Goal: Information Seeking & Learning: Learn about a topic

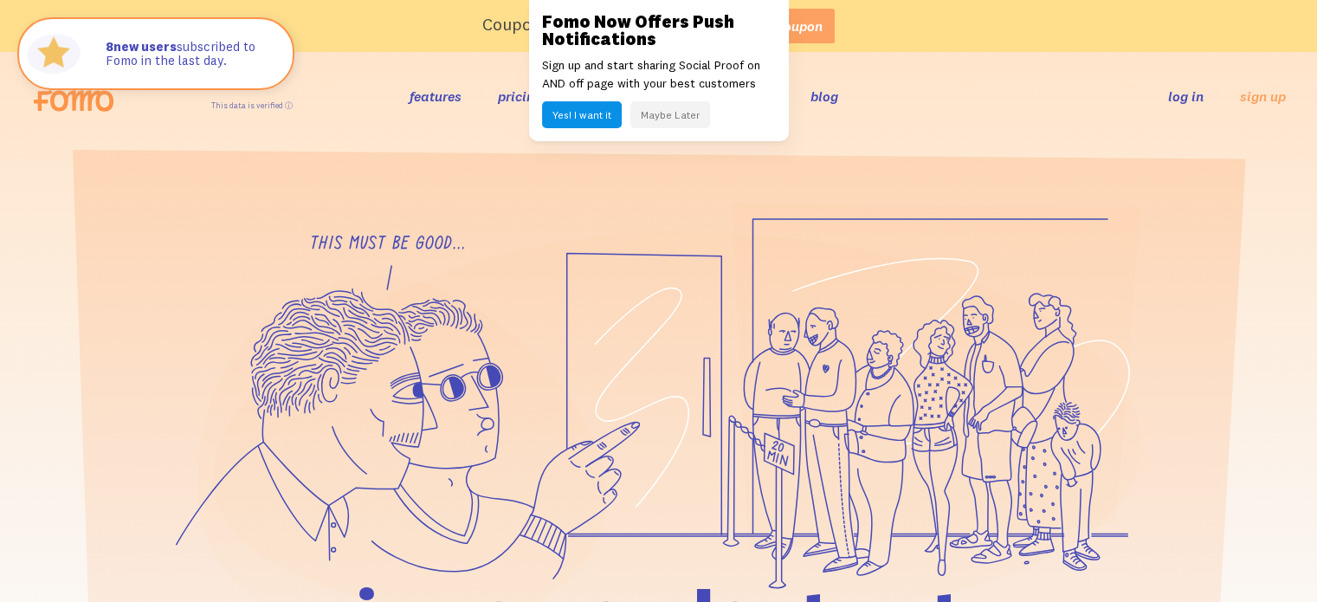
click at [666, 105] on button "Maybe Later" at bounding box center [670, 114] width 80 height 27
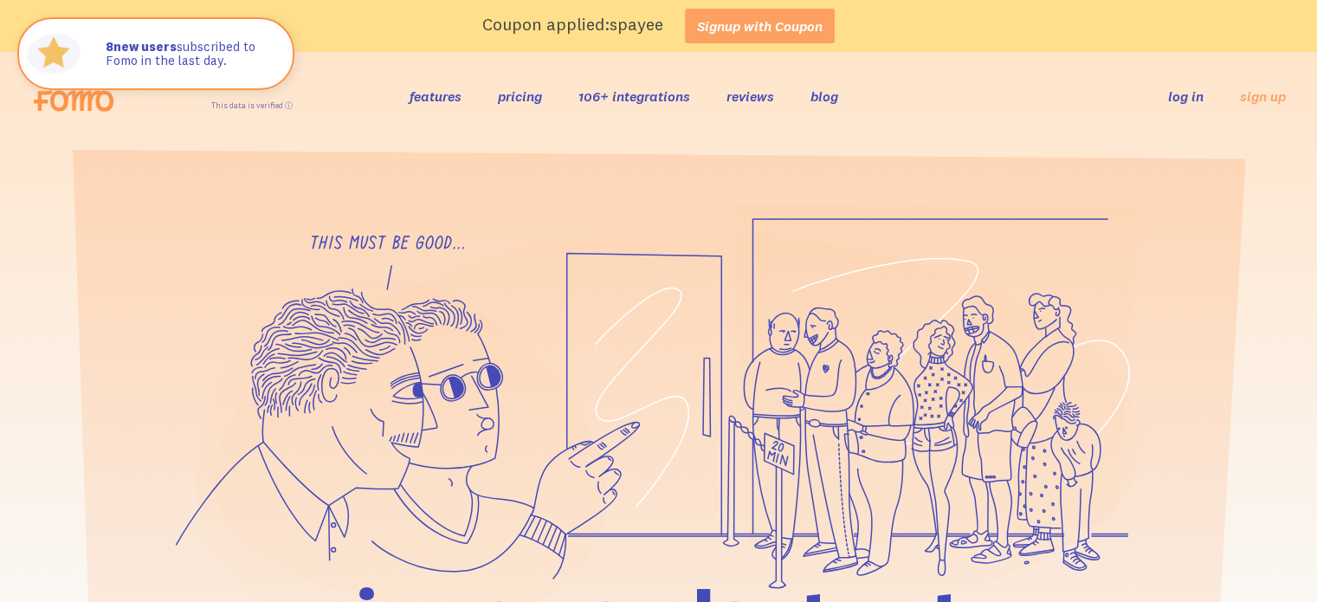
click at [517, 109] on div "features pricing 106+ integrations reviews blog log in sign up log in sign up" at bounding box center [658, 96] width 1255 height 47
click at [519, 102] on link "pricing" at bounding box center [520, 95] width 44 height 17
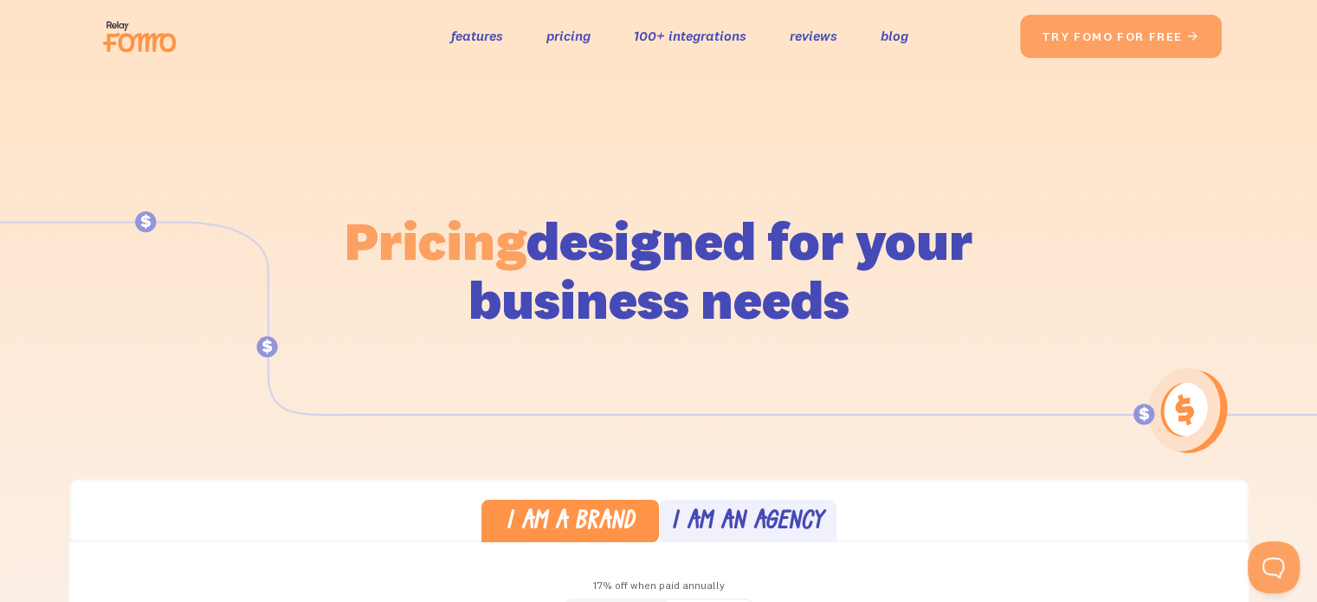
scroll to position [262, 0]
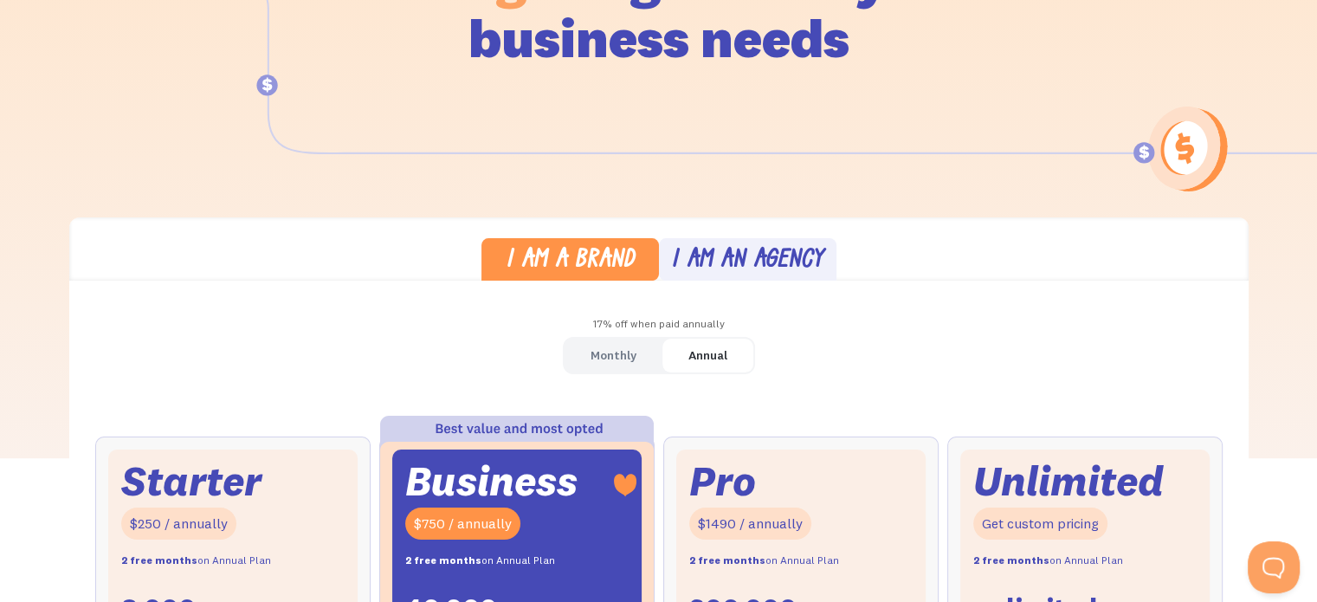
click at [618, 347] on div "Monthly" at bounding box center [614, 355] width 46 height 25
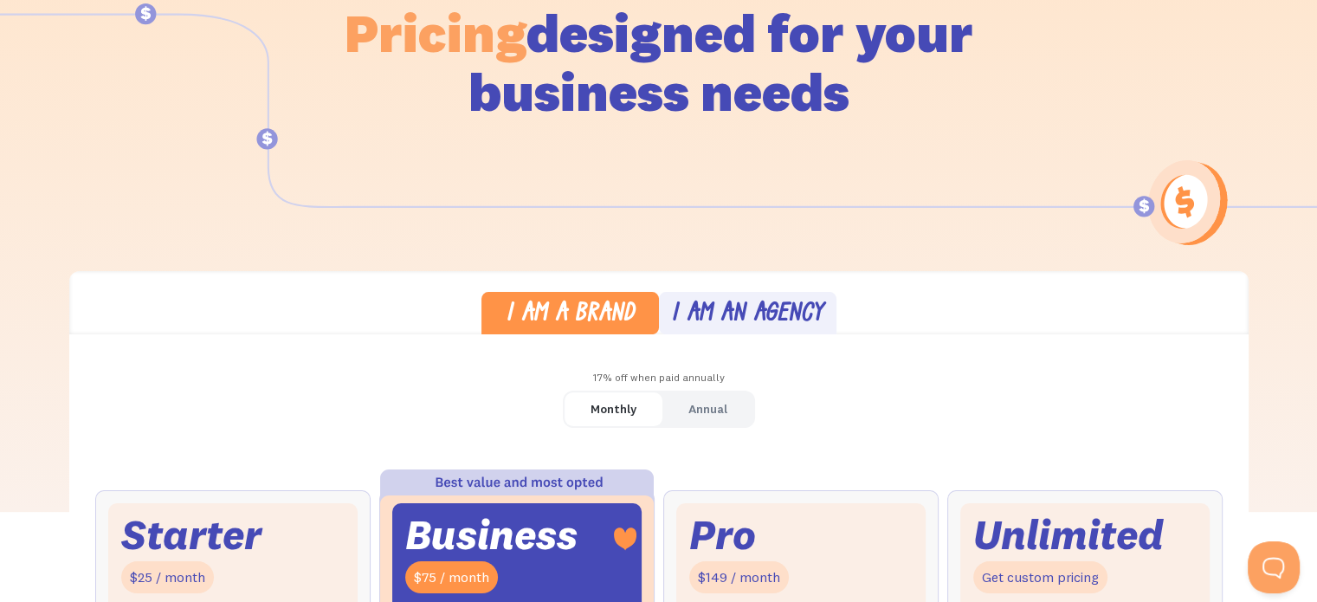
scroll to position [0, 0]
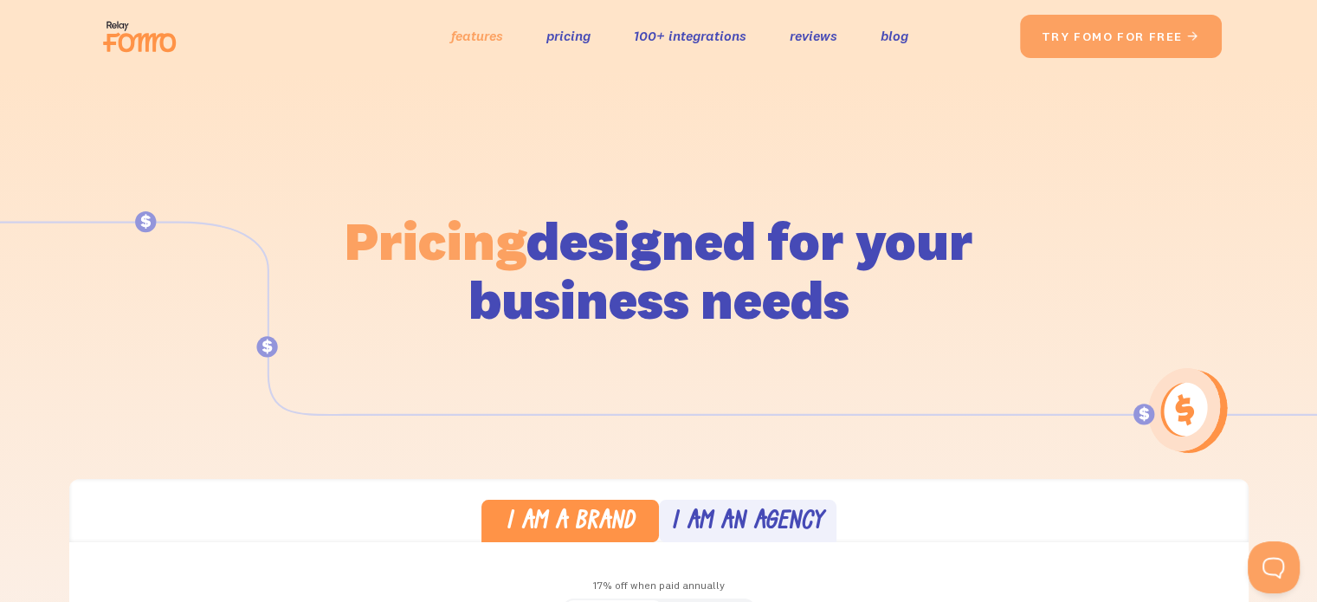
click at [476, 30] on link "features" at bounding box center [477, 35] width 52 height 25
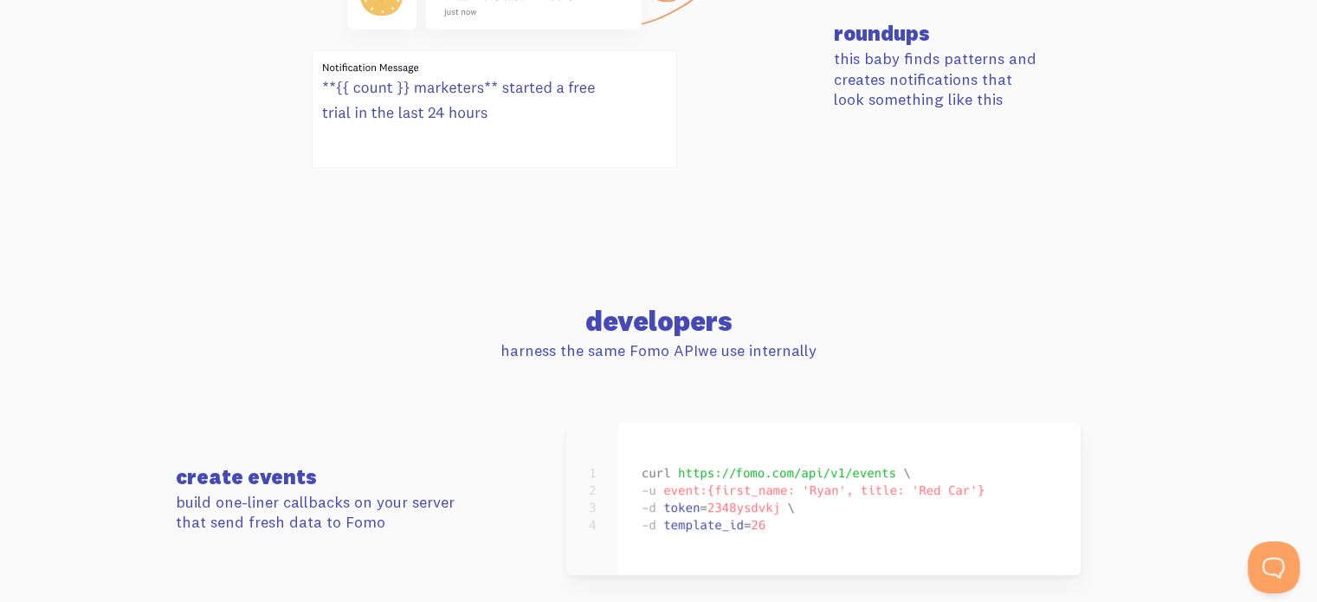
scroll to position [7343, 0]
